Goal: Information Seeking & Learning: Stay updated

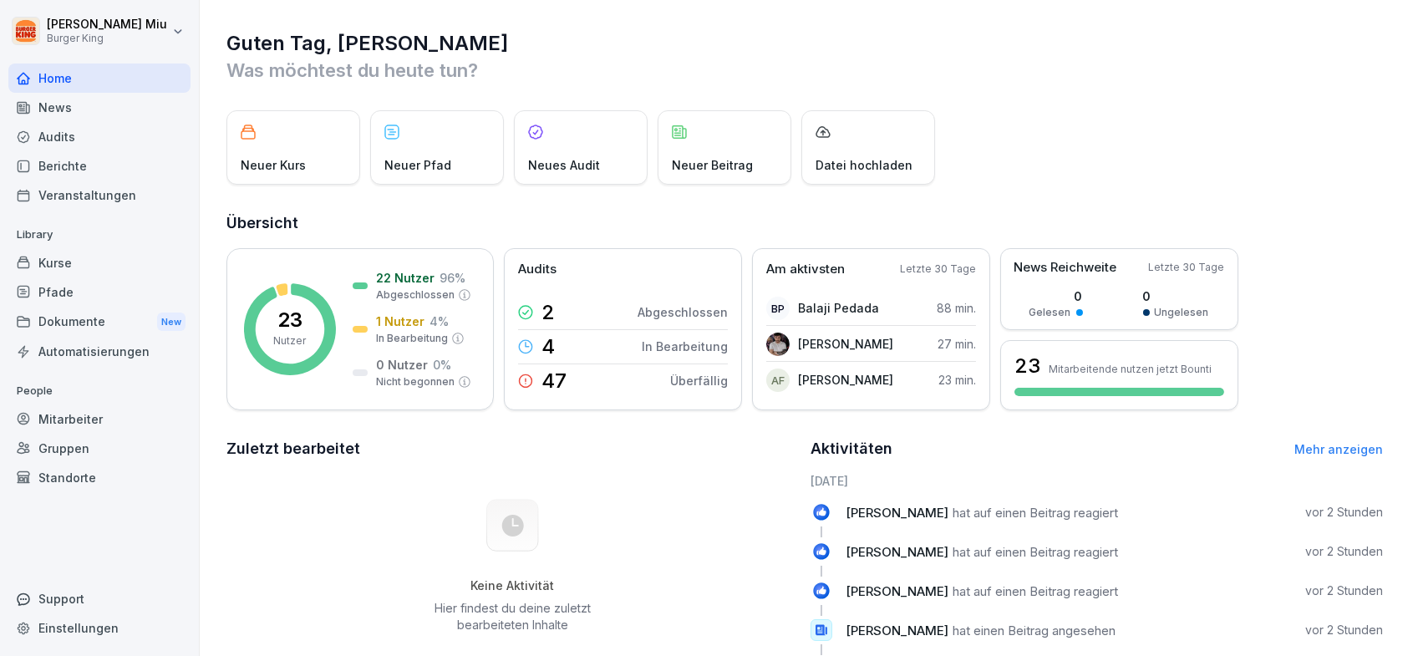
click at [60, 109] on div "News" at bounding box center [99, 107] width 182 height 29
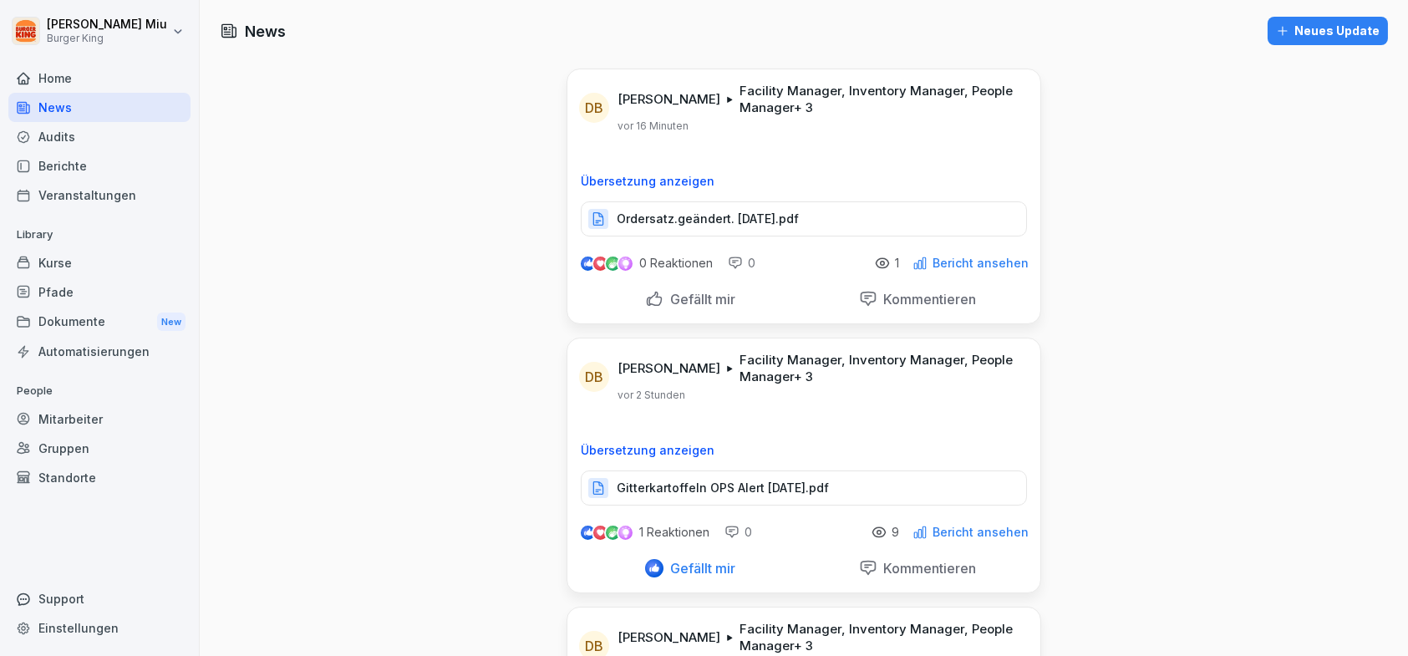
click at [703, 216] on p "Ordersatz.geändert. [DATE].pdf" at bounding box center [708, 219] width 182 height 17
click at [738, 215] on p "Ordersatz.geändert. [DATE].pdf" at bounding box center [708, 219] width 182 height 17
click at [731, 222] on p "Ordersatz.geändert. [DATE].pdf" at bounding box center [708, 219] width 182 height 17
click at [650, 292] on div "Gefällt mir" at bounding box center [690, 299] width 90 height 18
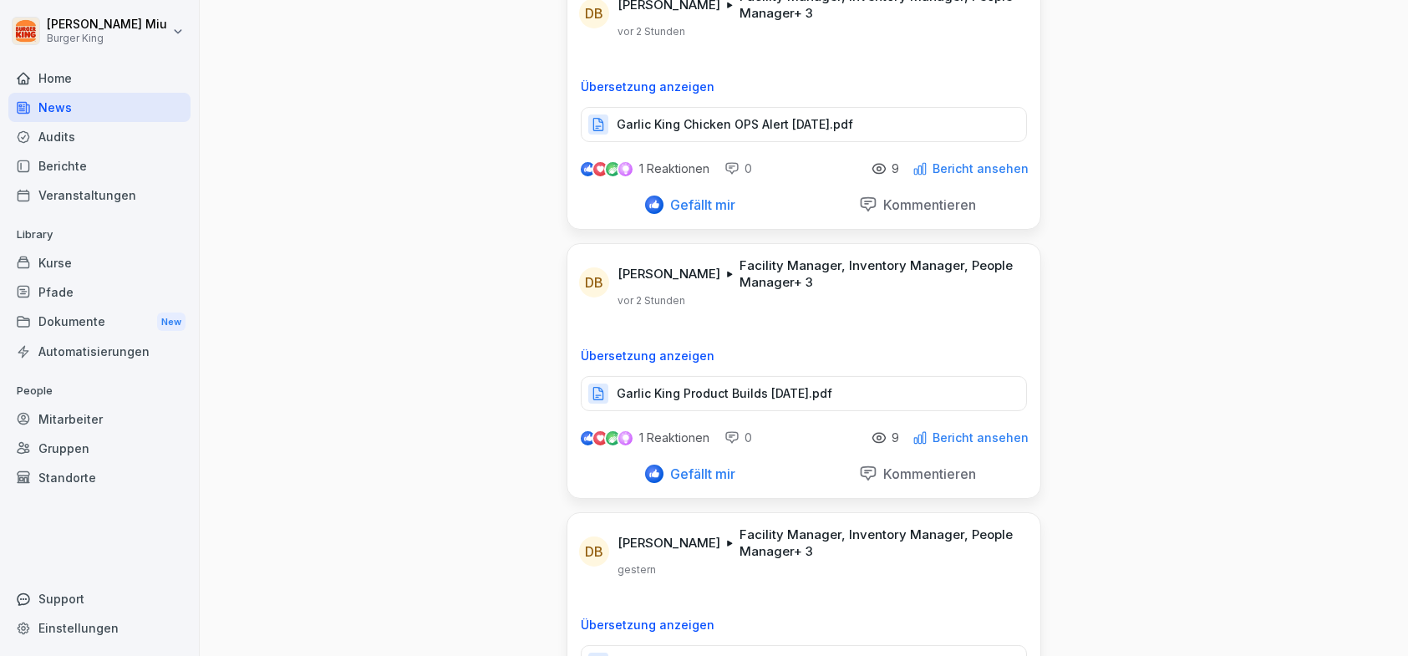
scroll to position [668, 0]
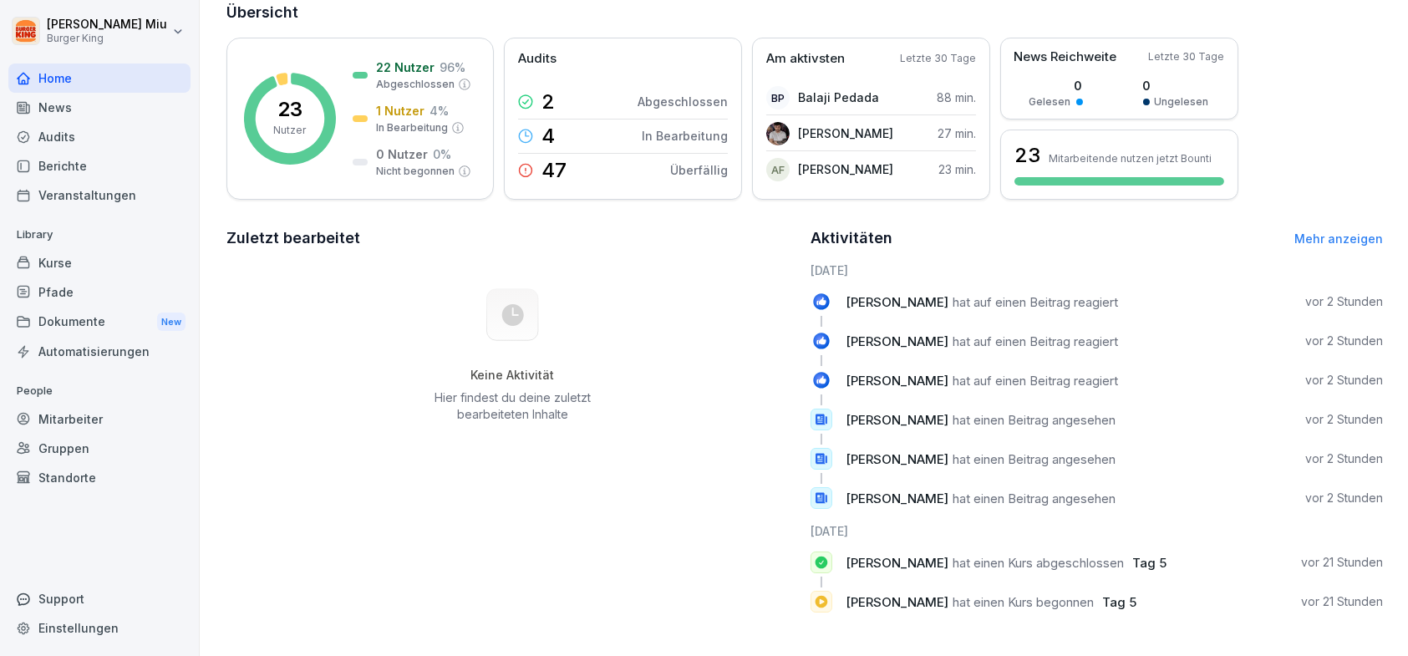
scroll to position [197, 0]
